Goal: Information Seeking & Learning: Learn about a topic

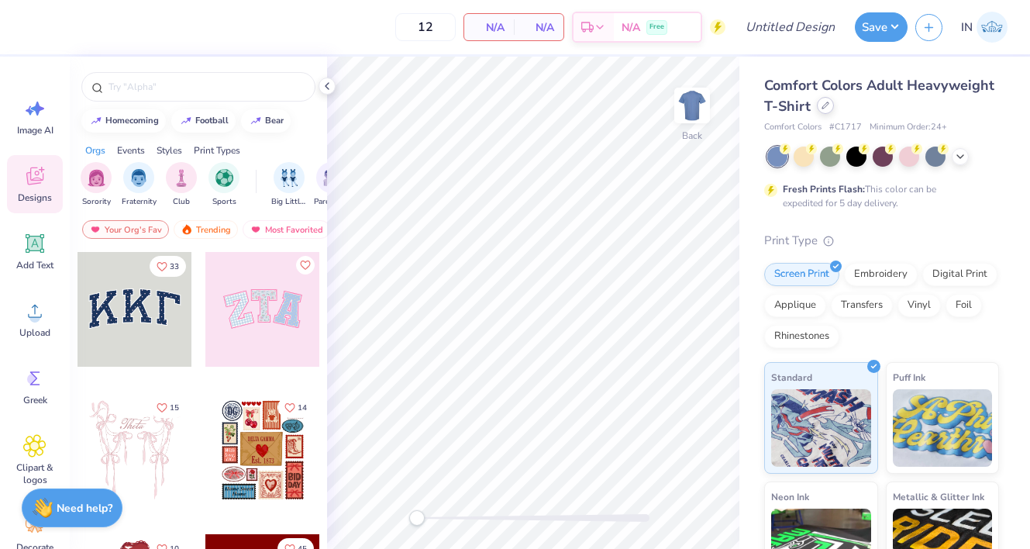
click at [827, 102] on icon at bounding box center [825, 105] width 8 height 8
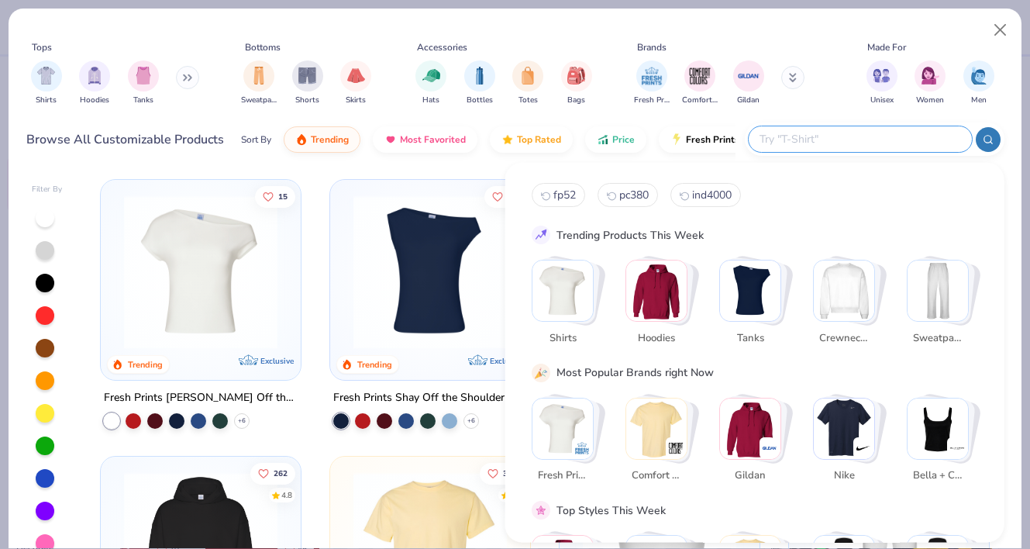
click at [880, 141] on input "text" at bounding box center [859, 139] width 203 height 18
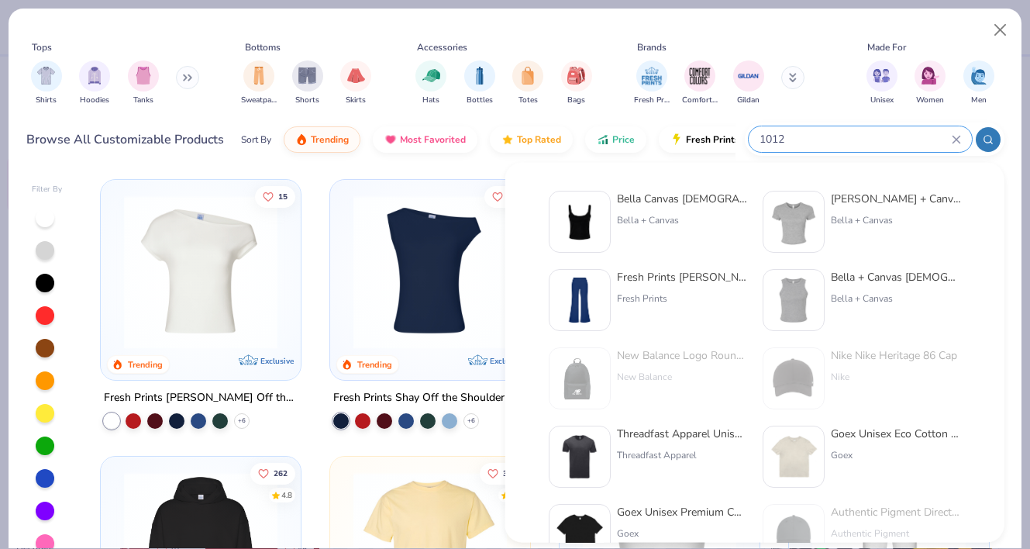
type input "1012"
click at [703, 202] on div "Bella Canvas [DEMOGRAPHIC_DATA]' Micro Ribbed Scoop Tank" at bounding box center [682, 199] width 130 height 16
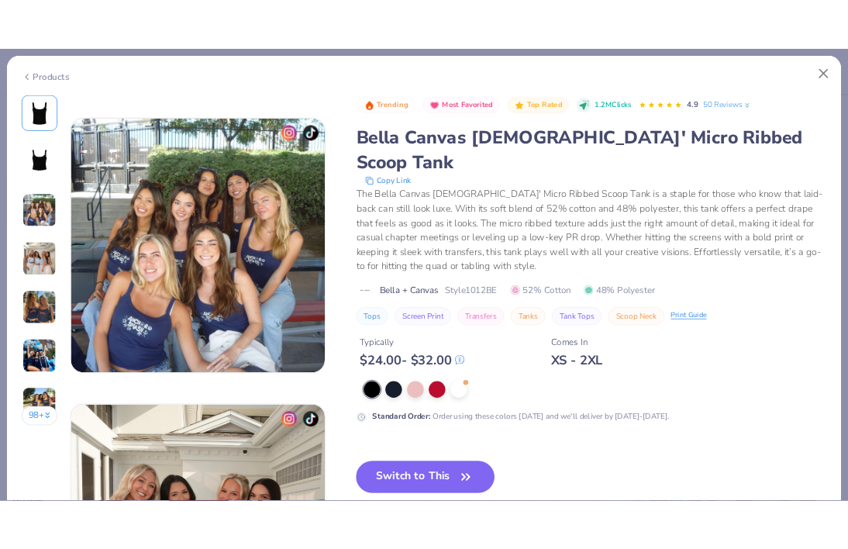
scroll to position [406, 0]
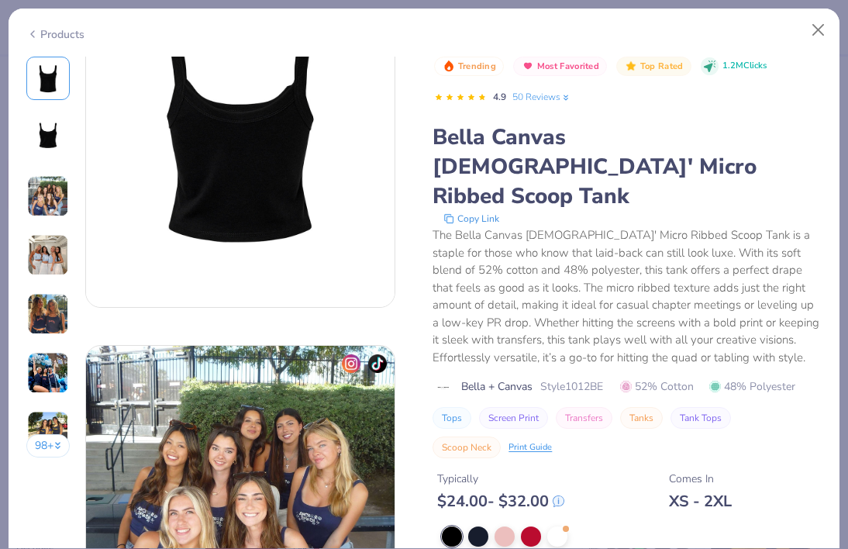
click at [479, 211] on button "Copy Link" at bounding box center [471, 218] width 65 height 15
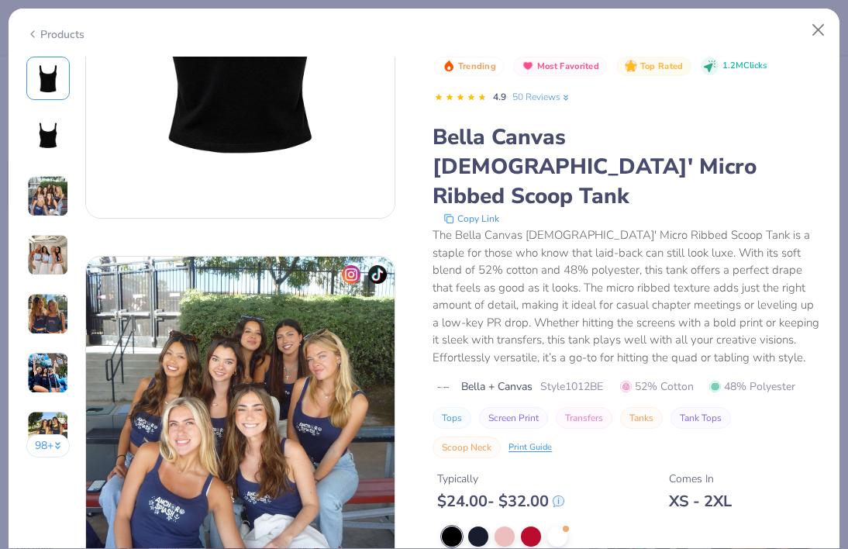
scroll to position [496, 0]
click at [526, 439] on div "Print Guide" at bounding box center [529, 445] width 43 height 13
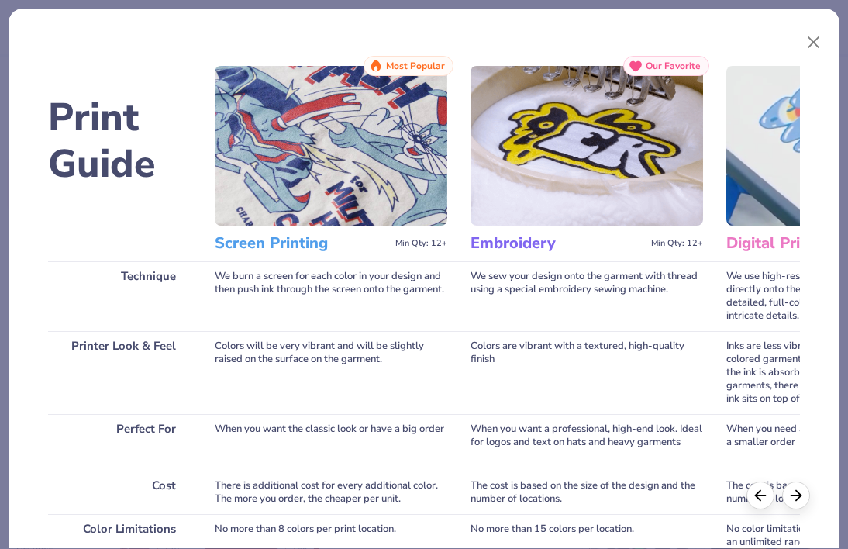
scroll to position [267, 0]
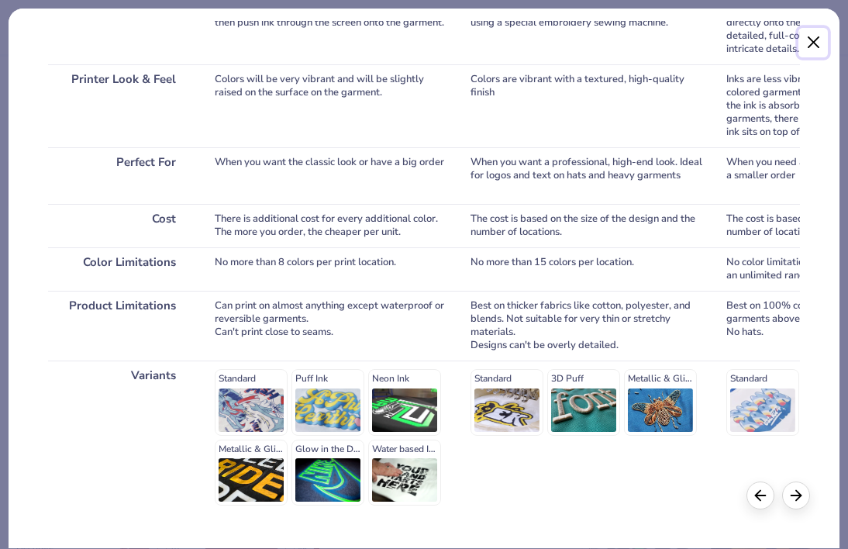
click at [803, 37] on button "Close" at bounding box center [812, 42] width 29 height 29
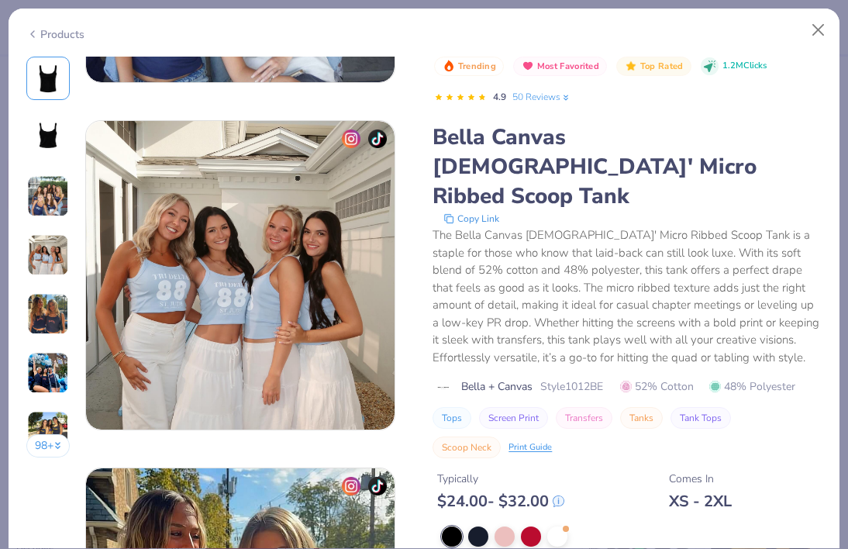
scroll to position [0, 0]
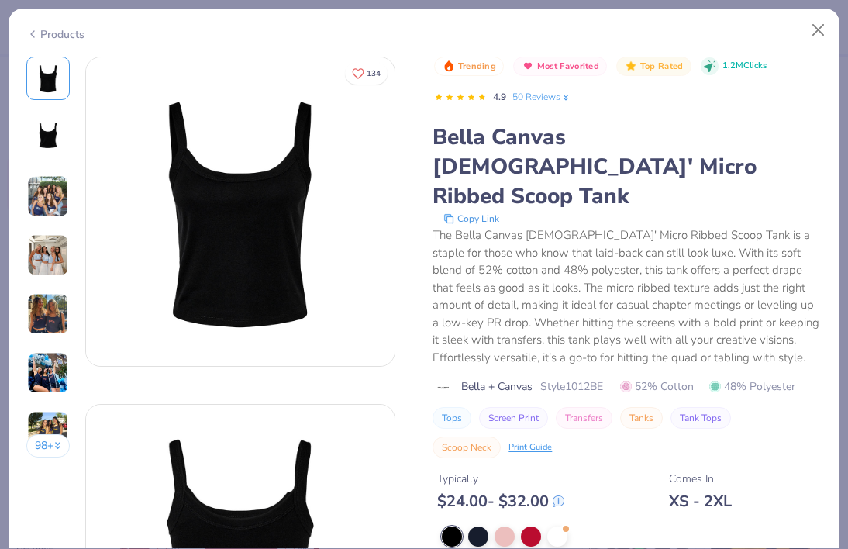
click at [494, 211] on button "Copy Link" at bounding box center [471, 218] width 65 height 15
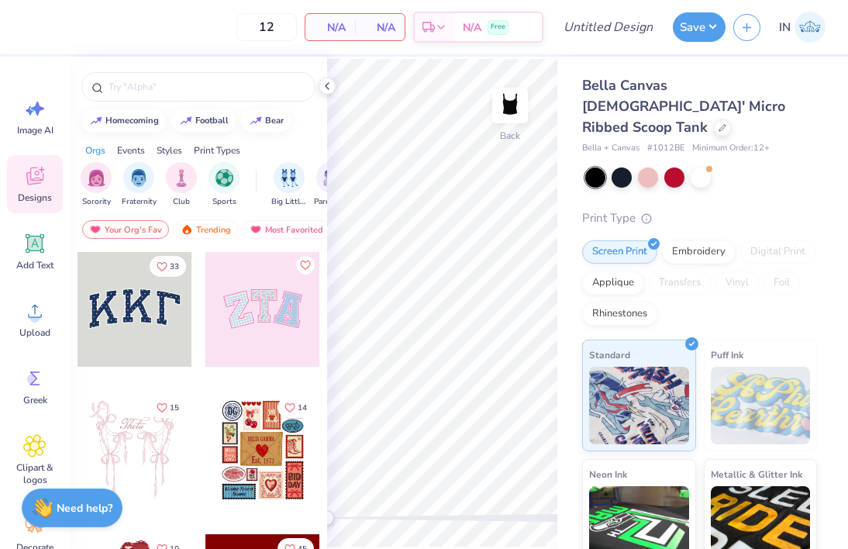
click at [619, 142] on span "Bella + Canvas" at bounding box center [610, 148] width 57 height 13
click at [622, 166] on div at bounding box center [621, 176] width 20 height 20
click at [714, 118] on div at bounding box center [722, 126] width 17 height 17
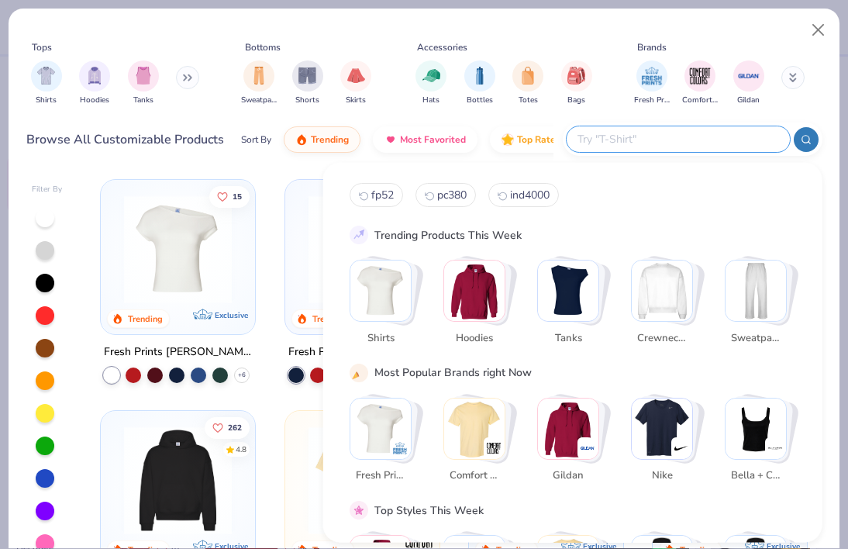
click at [710, 143] on input "text" at bounding box center [677, 139] width 203 height 18
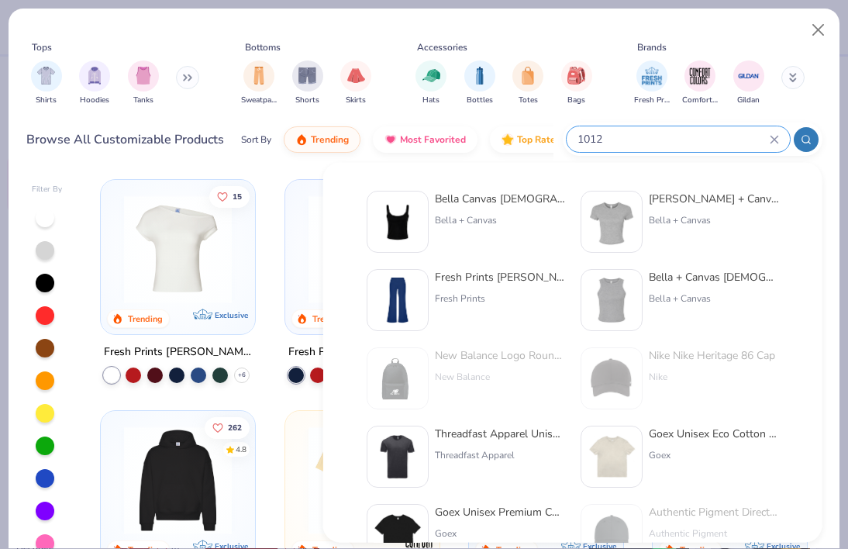
type input "1012"
click at [508, 208] on div "Bella Canvas Ladies' Micro Ribbed Scoop Tank Bella + Canvas" at bounding box center [500, 222] width 130 height 62
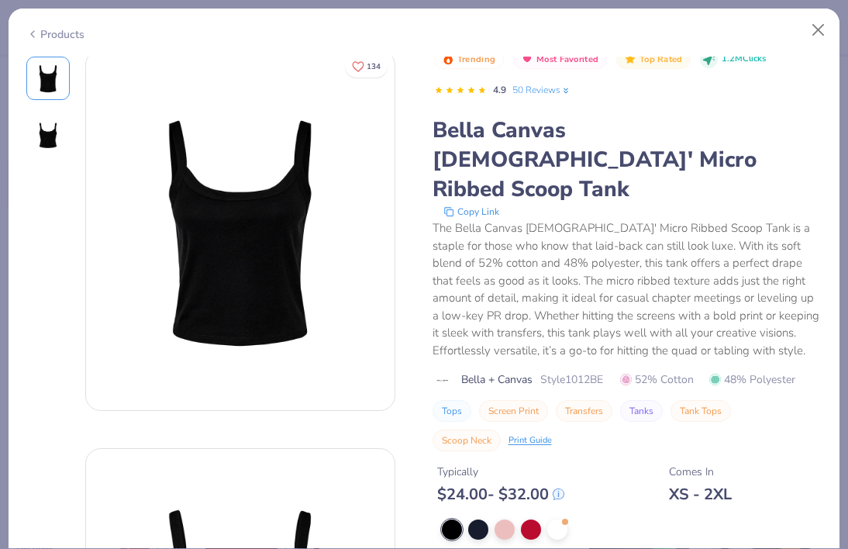
scroll to position [9, 0]
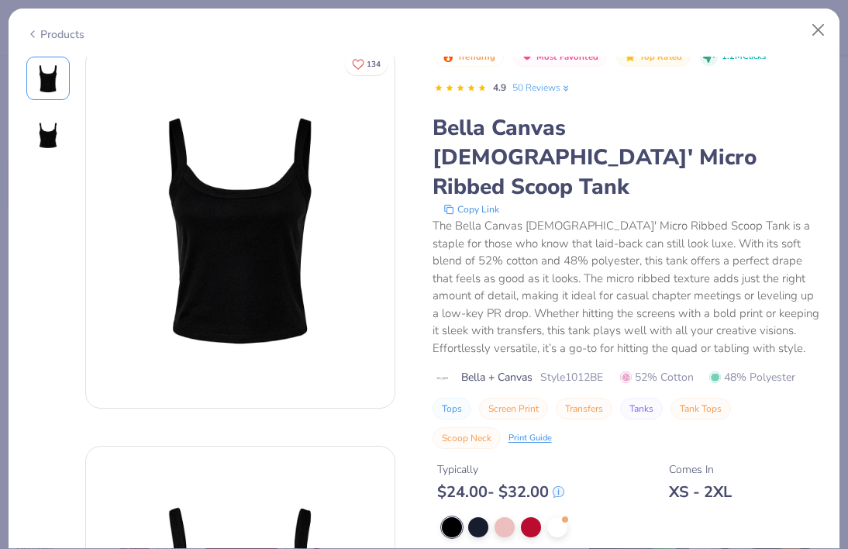
click at [565, 86] on icon at bounding box center [565, 88] width 4 height 5
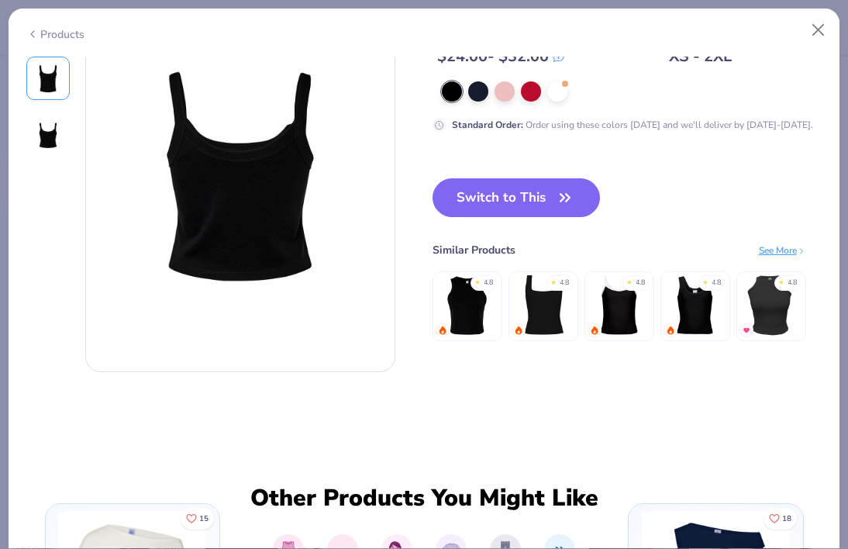
scroll to position [435, 0]
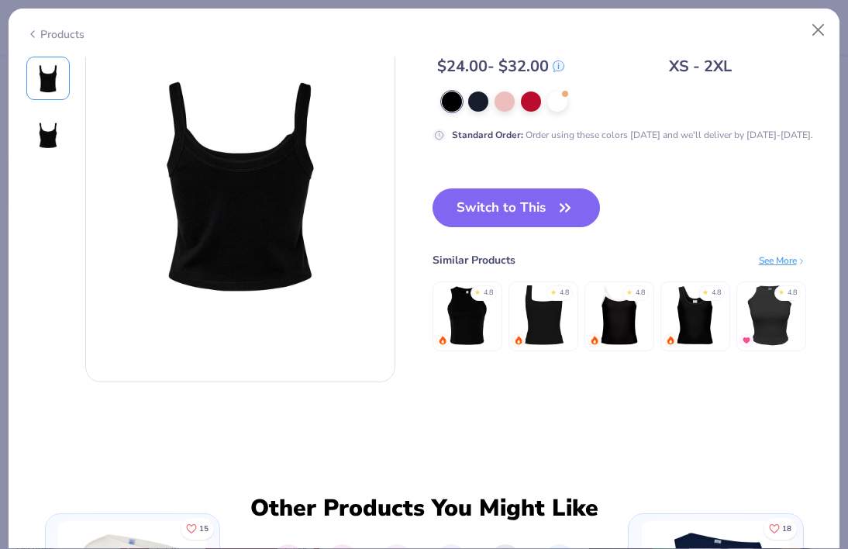
click at [544, 296] on img at bounding box center [542, 315] width 63 height 63
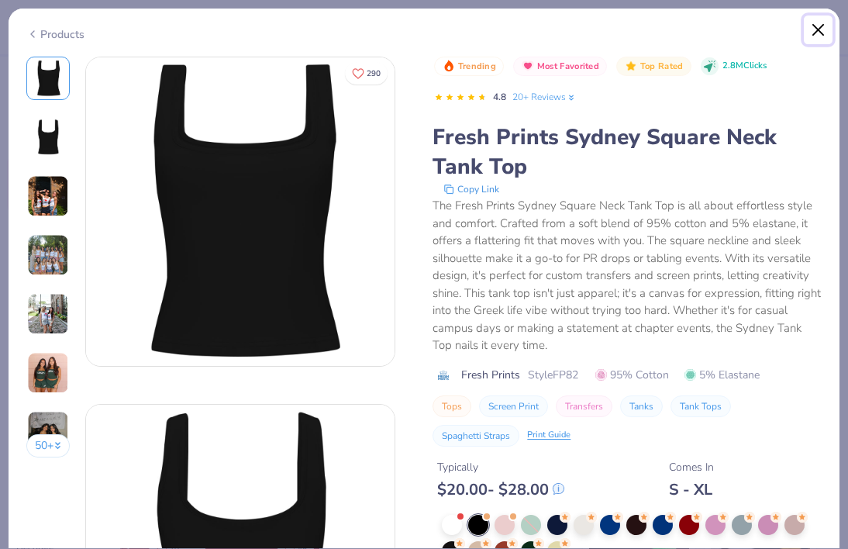
click at [813, 29] on button "Close" at bounding box center [817, 29] width 29 height 29
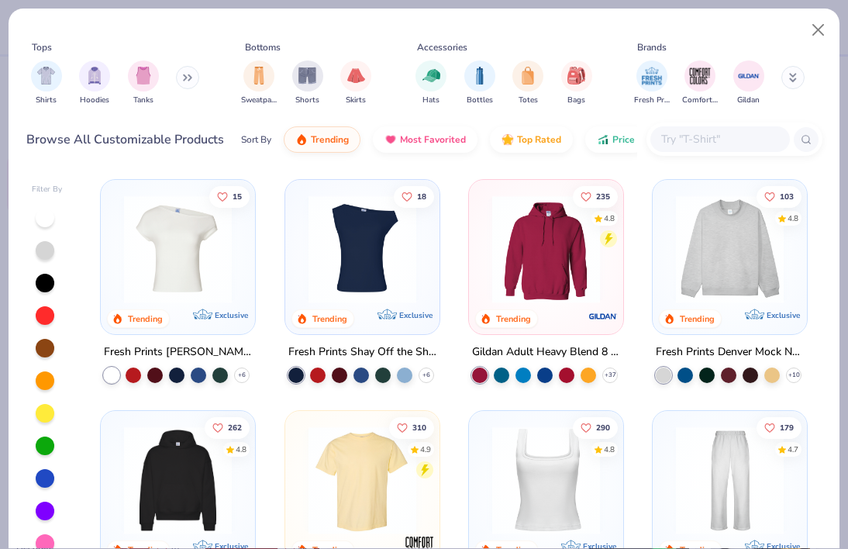
click at [738, 129] on div at bounding box center [719, 139] width 139 height 26
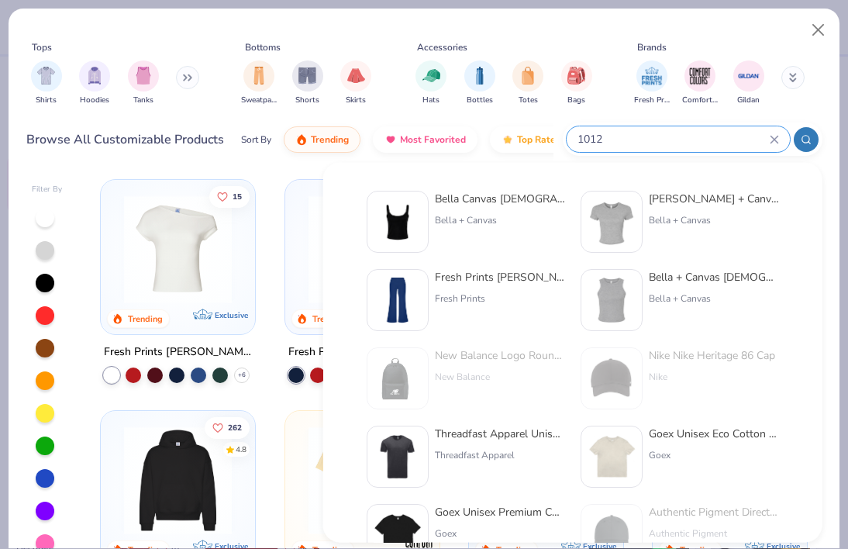
type input "1012"
click at [531, 211] on div "Bella Canvas Ladies' Micro Ribbed Scoop Tank Bella + Canvas" at bounding box center [500, 222] width 130 height 62
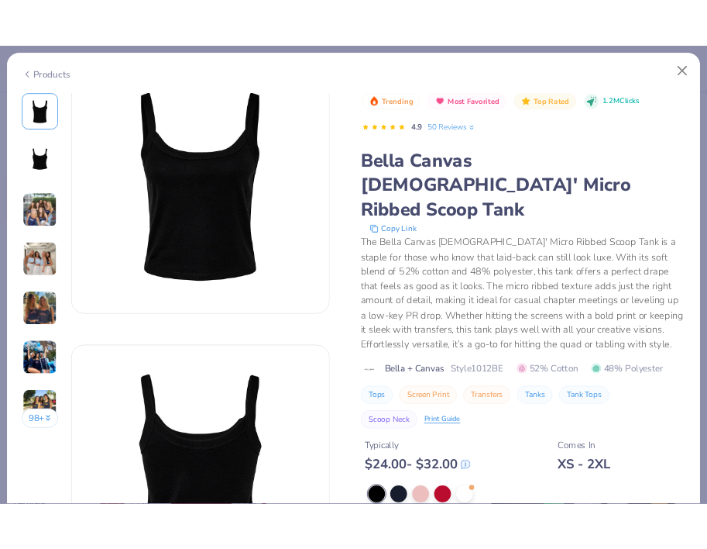
scroll to position [46, 0]
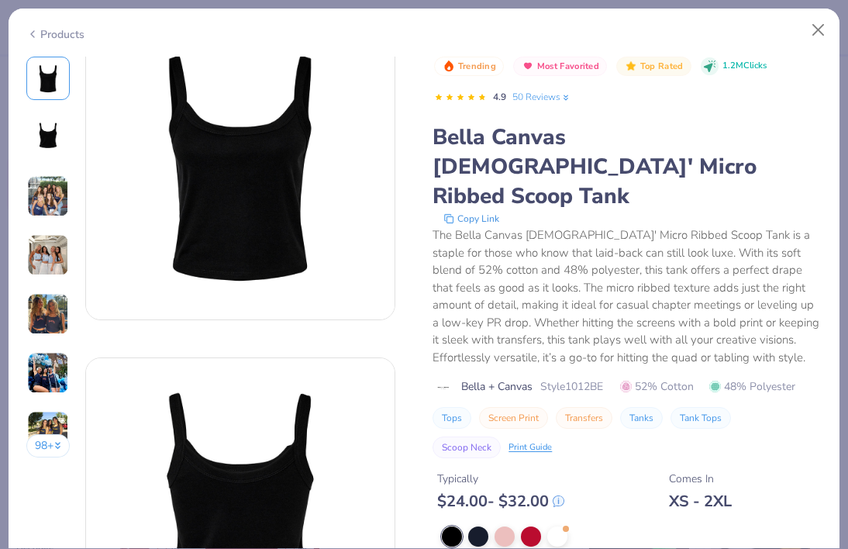
click at [453, 407] on button "Tops" at bounding box center [451, 418] width 39 height 22
type input "Tops"
